Goal: Register for event/course

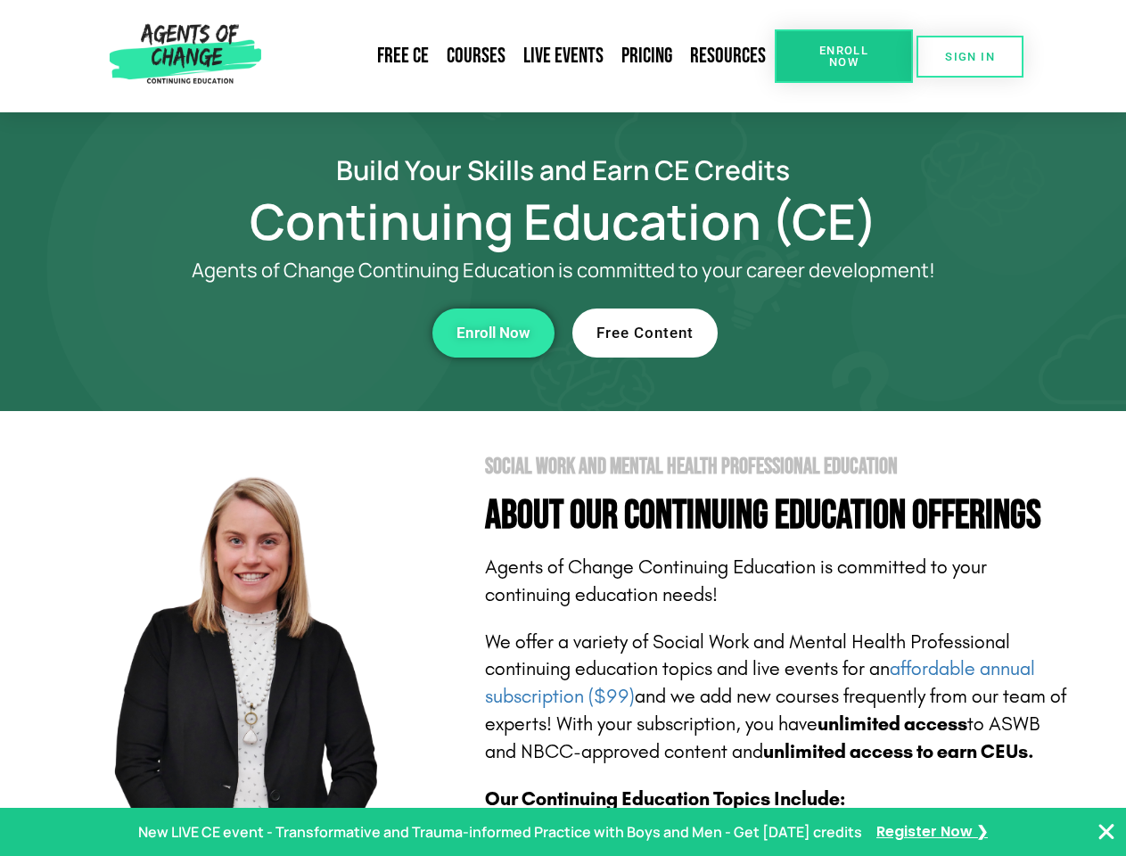
click at [563, 428] on section "Social Work and Mental Health Professional Education About Our Continuing Educa…" at bounding box center [563, 785] width 1126 height 749
click at [729, 56] on link "Resources" at bounding box center [728, 56] width 94 height 41
click at [844, 56] on span "Enroll Now" at bounding box center [843, 56] width 81 height 23
click at [970, 56] on span "SIGN IN" at bounding box center [970, 57] width 50 height 12
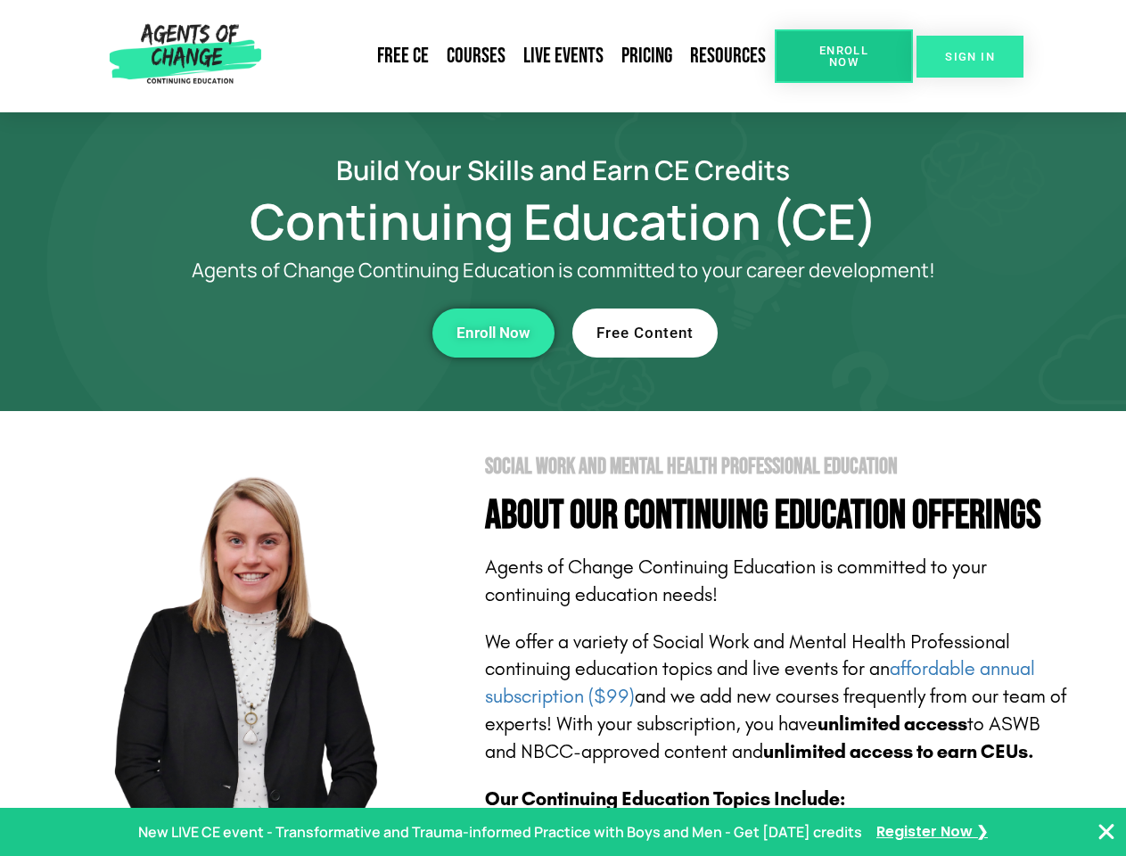
click at [970, 56] on span "SIGN IN" at bounding box center [970, 57] width 50 height 12
click at [309, 333] on div "Enroll Now" at bounding box center [309, 333] width 490 height 49
click at [493, 333] on span "Enroll Now" at bounding box center [494, 332] width 74 height 15
